Goal: Information Seeking & Learning: Understand process/instructions

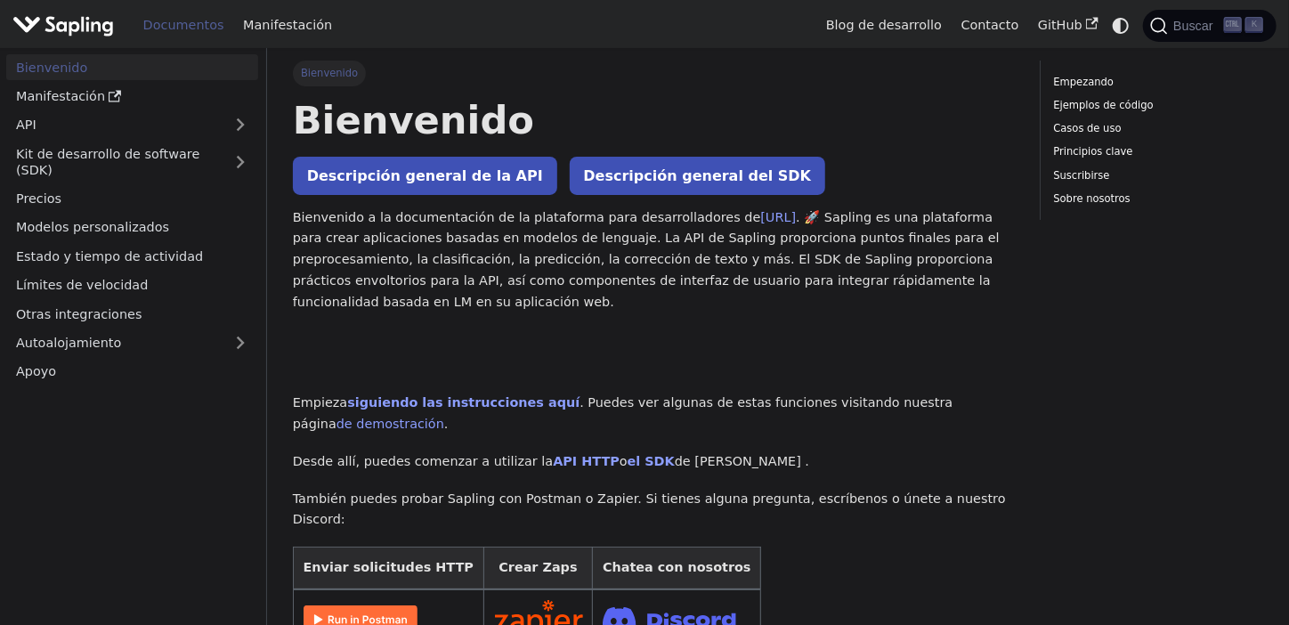
click at [445, 182] on font "Descripción general de la API" at bounding box center [425, 175] width 236 height 17
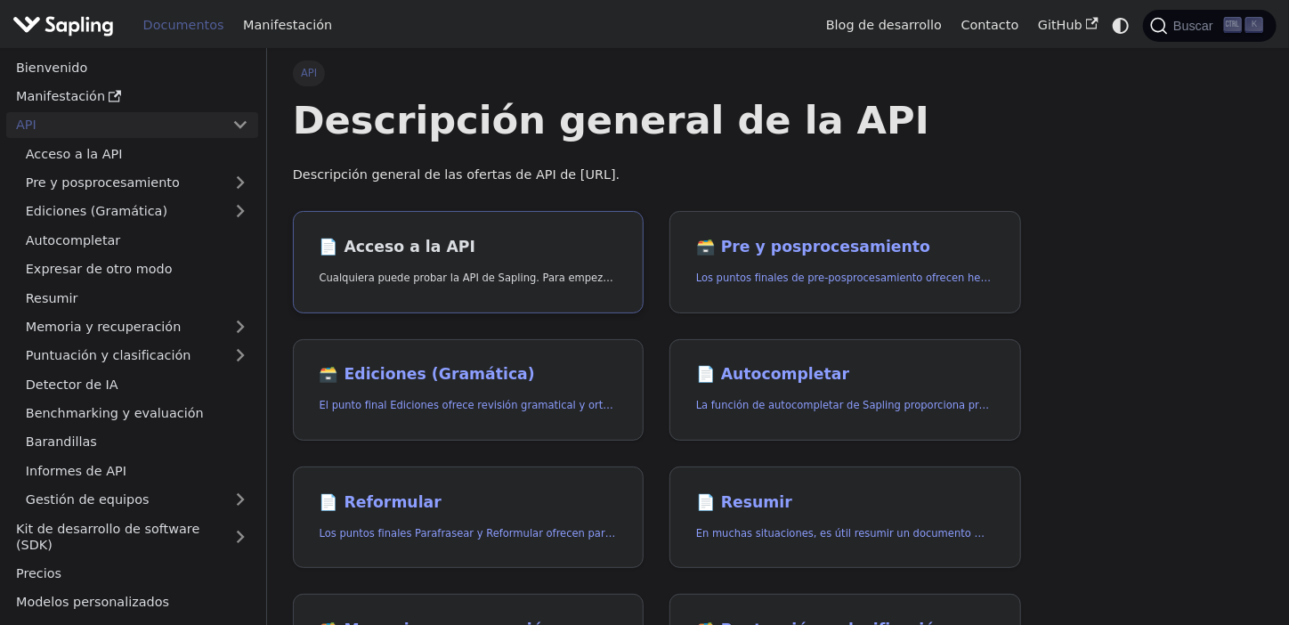
click at [508, 242] on h2 "📄️ Acceso a la API" at bounding box center [469, 248] width 298 height 20
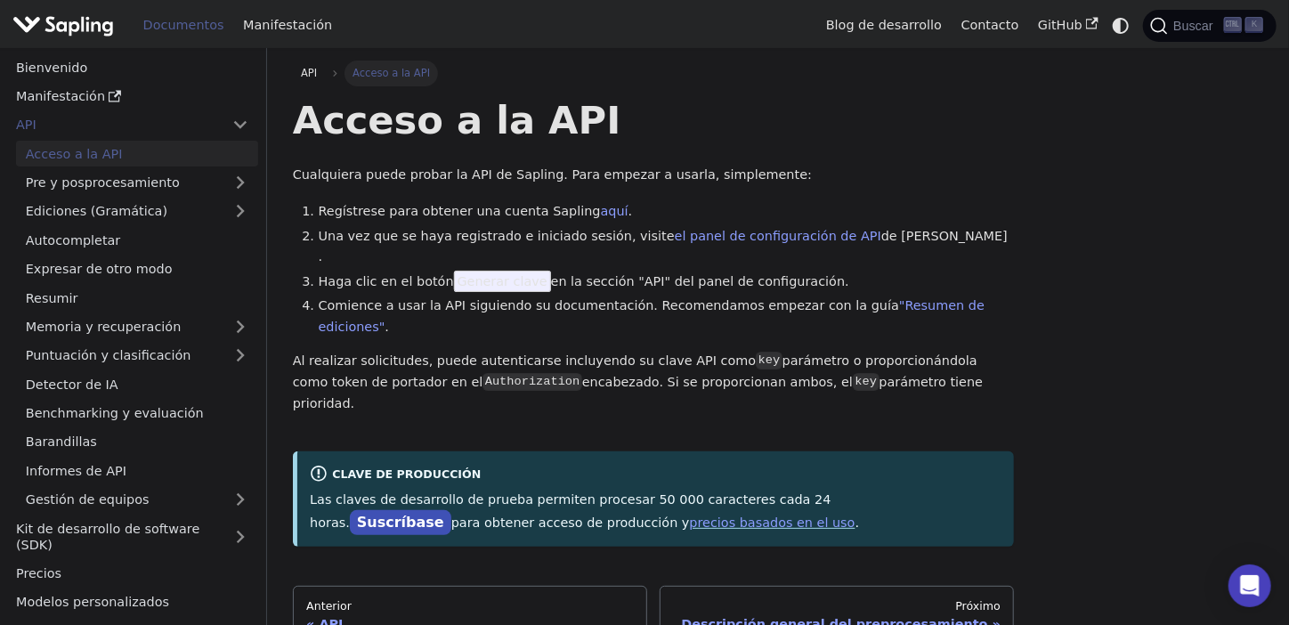
click at [509, 274] on font "Generar clave" at bounding box center [503, 281] width 90 height 14
